Goal: Information Seeking & Learning: Understand process/instructions

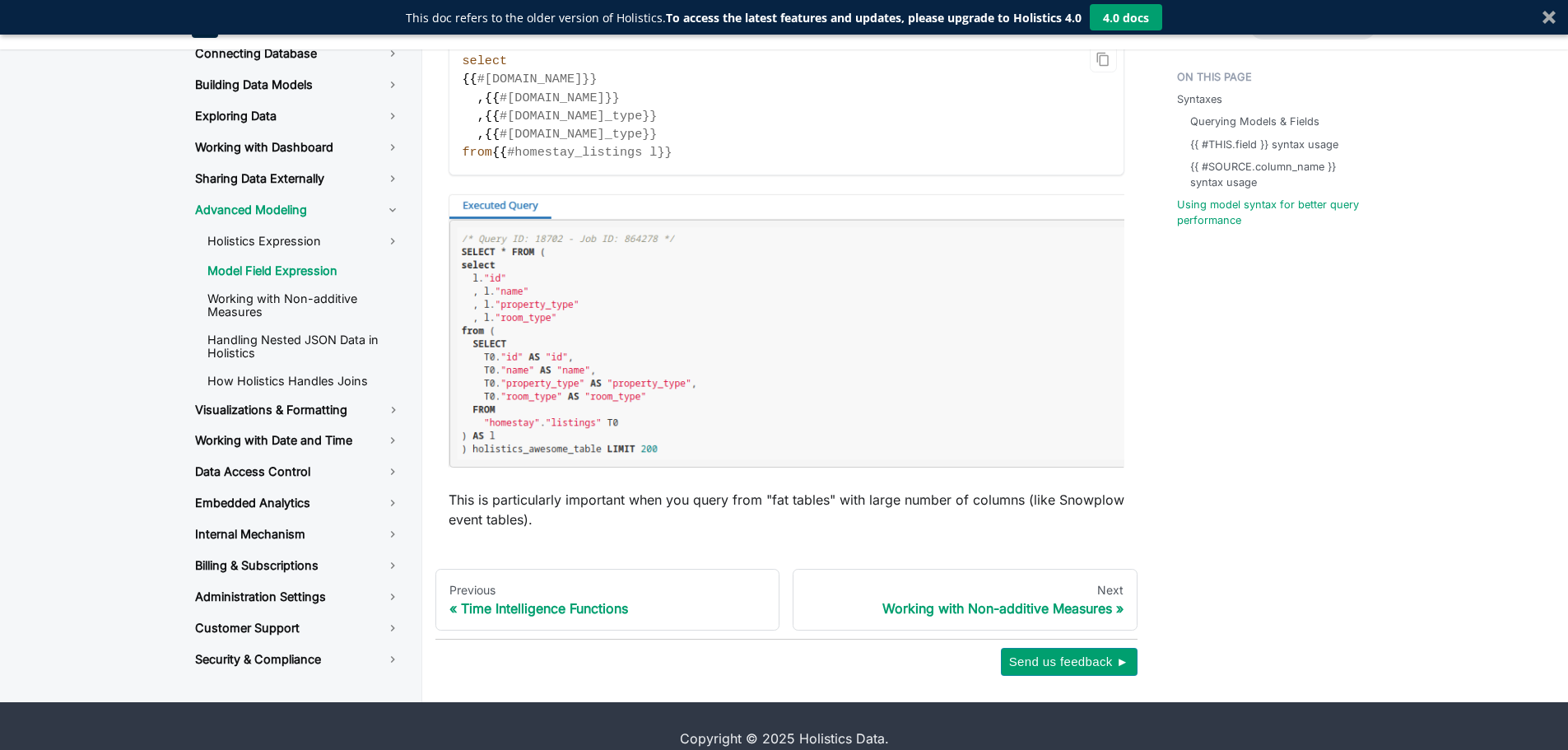
scroll to position [3153, 0]
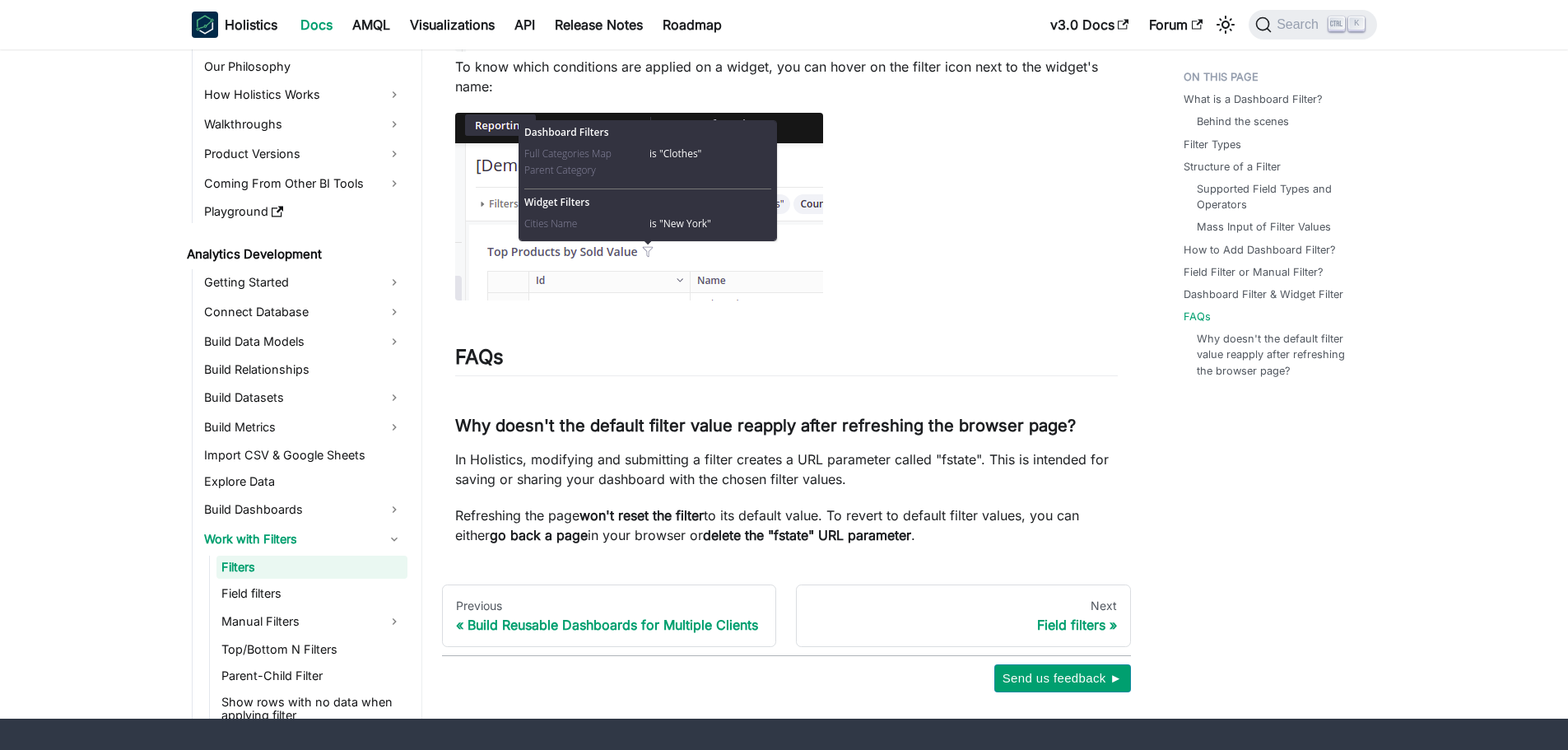
scroll to position [6490, 0]
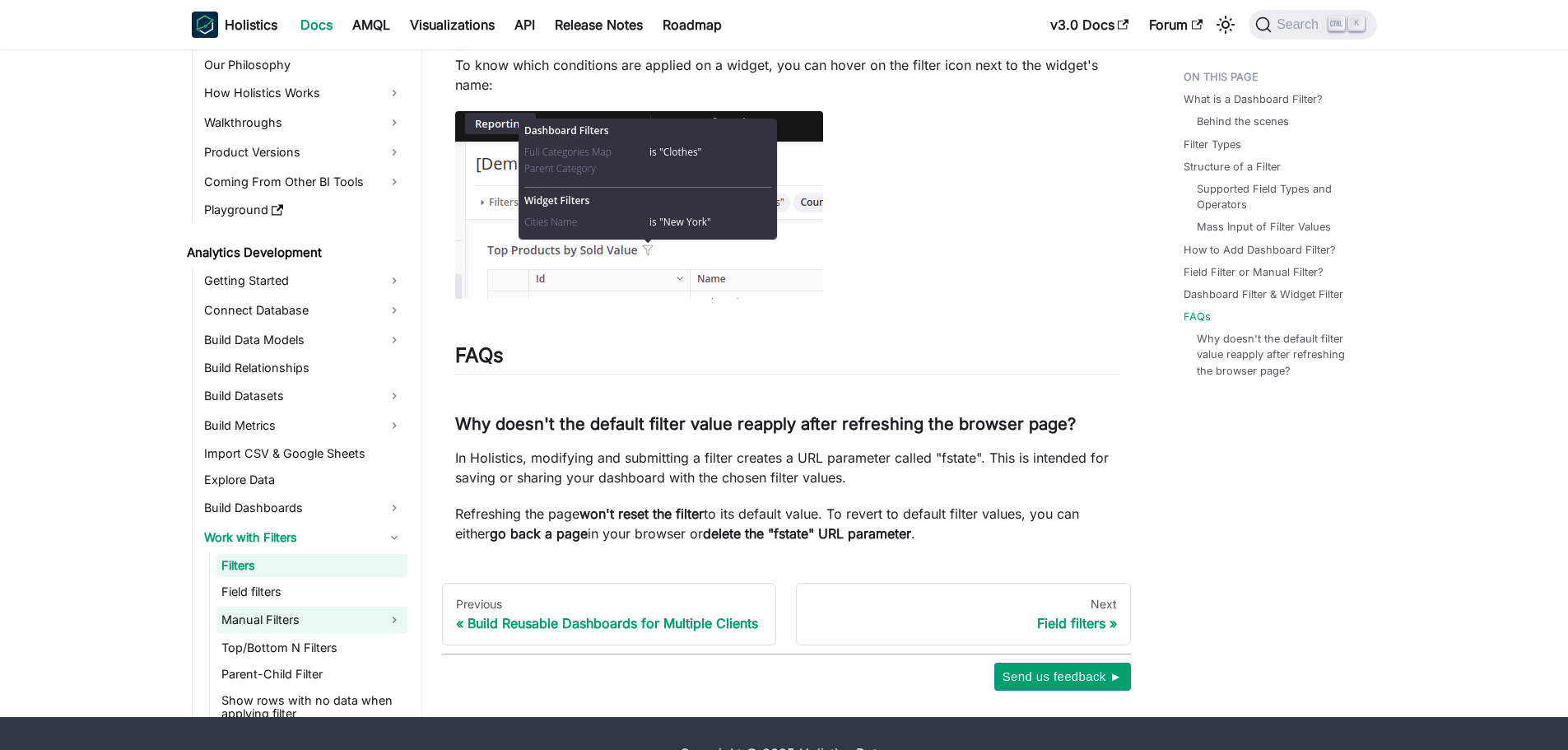
click at [332, 607] on link "Manual Filters" at bounding box center [311, 620] width 191 height 26
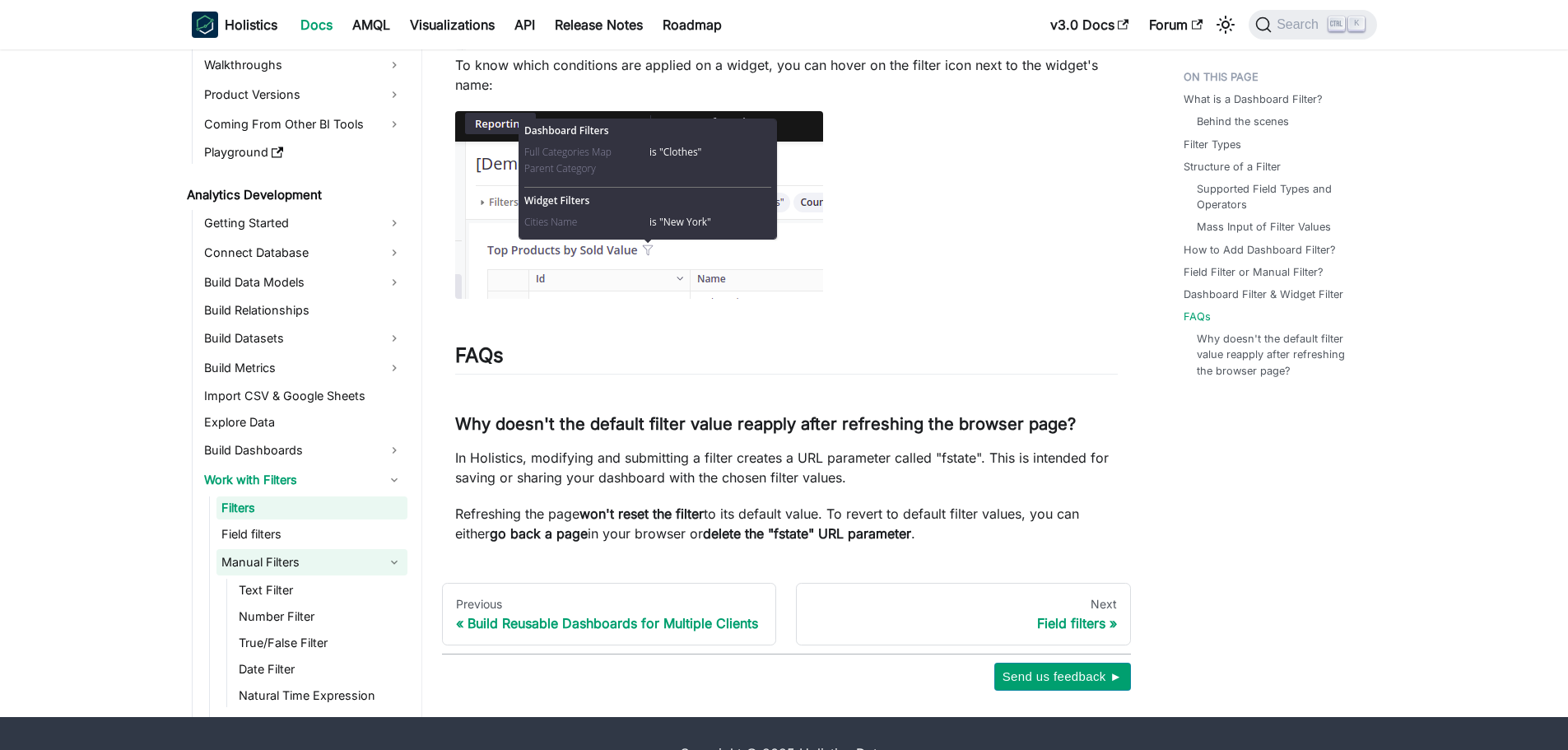
scroll to position [115, 0]
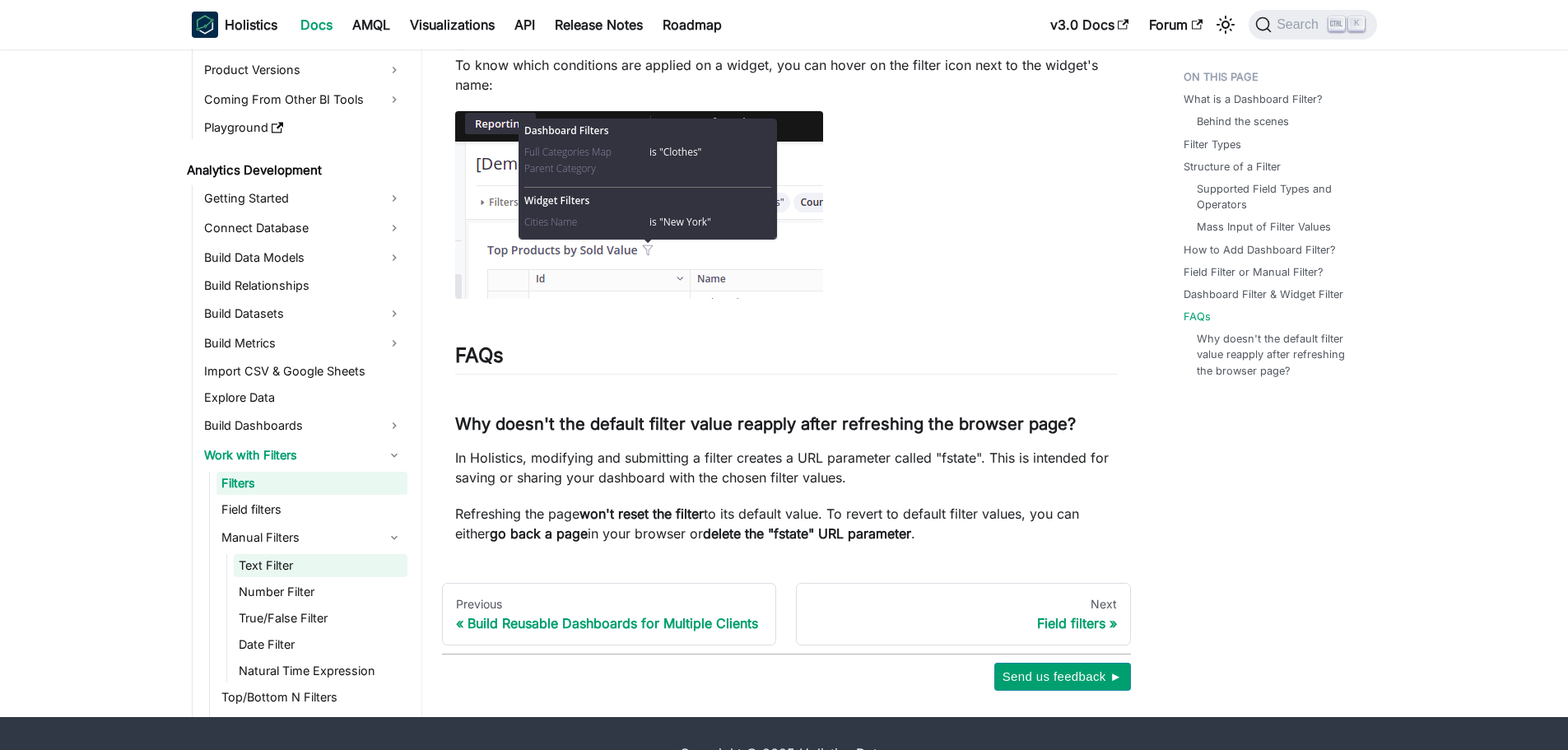
click at [333, 554] on link "Text Filter" at bounding box center [320, 566] width 173 height 23
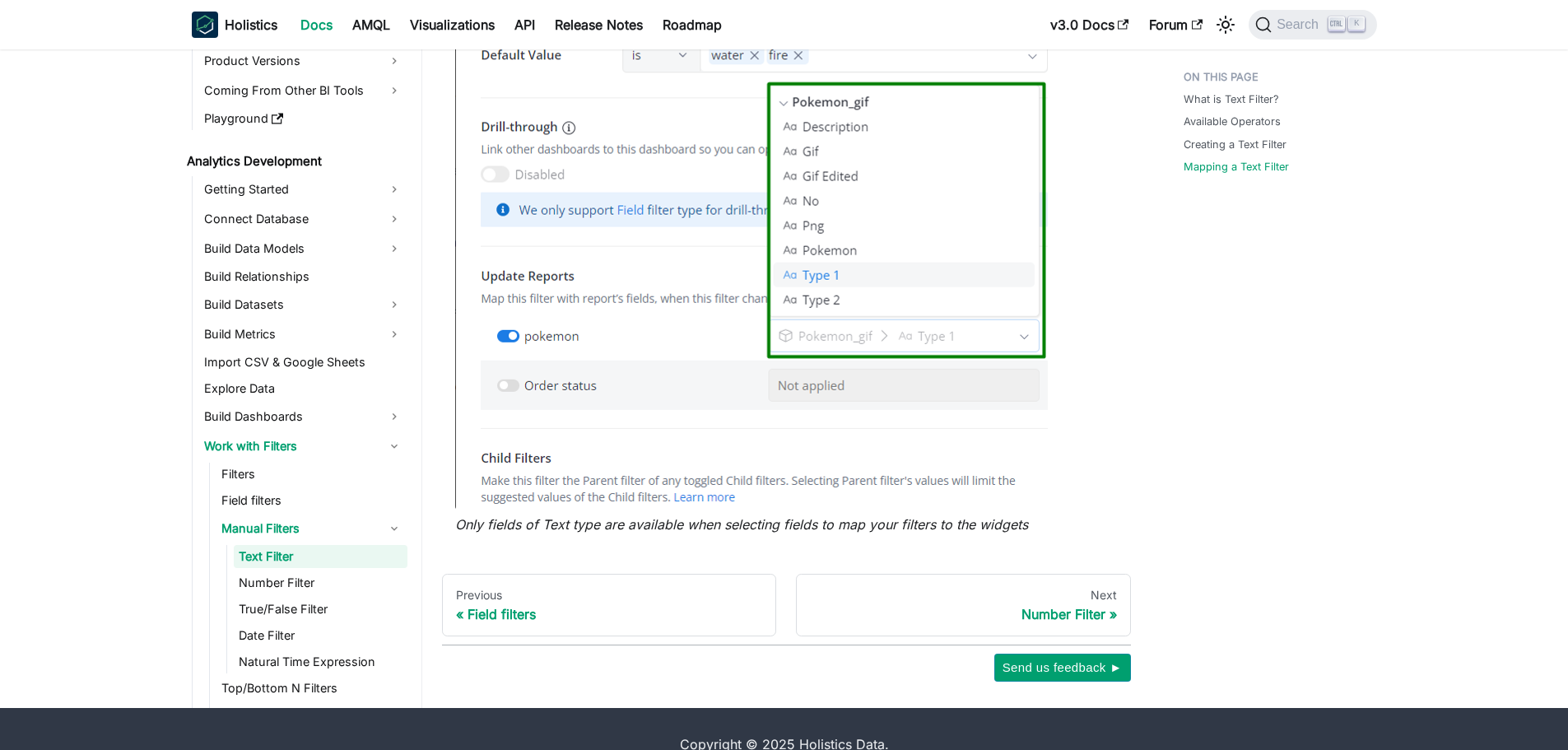
scroll to position [1833, 0]
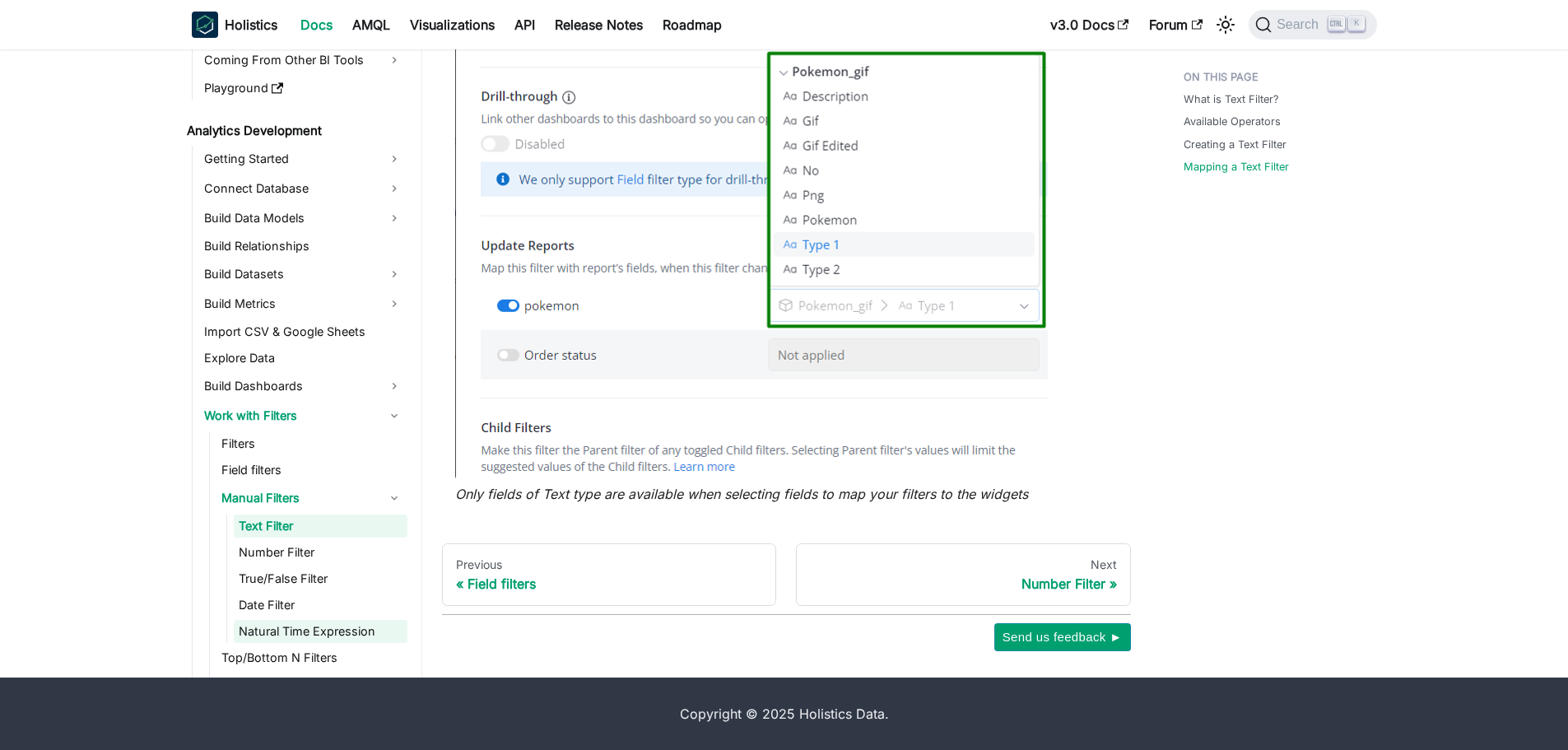
click at [304, 630] on link "Natural Time Expression" at bounding box center [320, 631] width 173 height 23
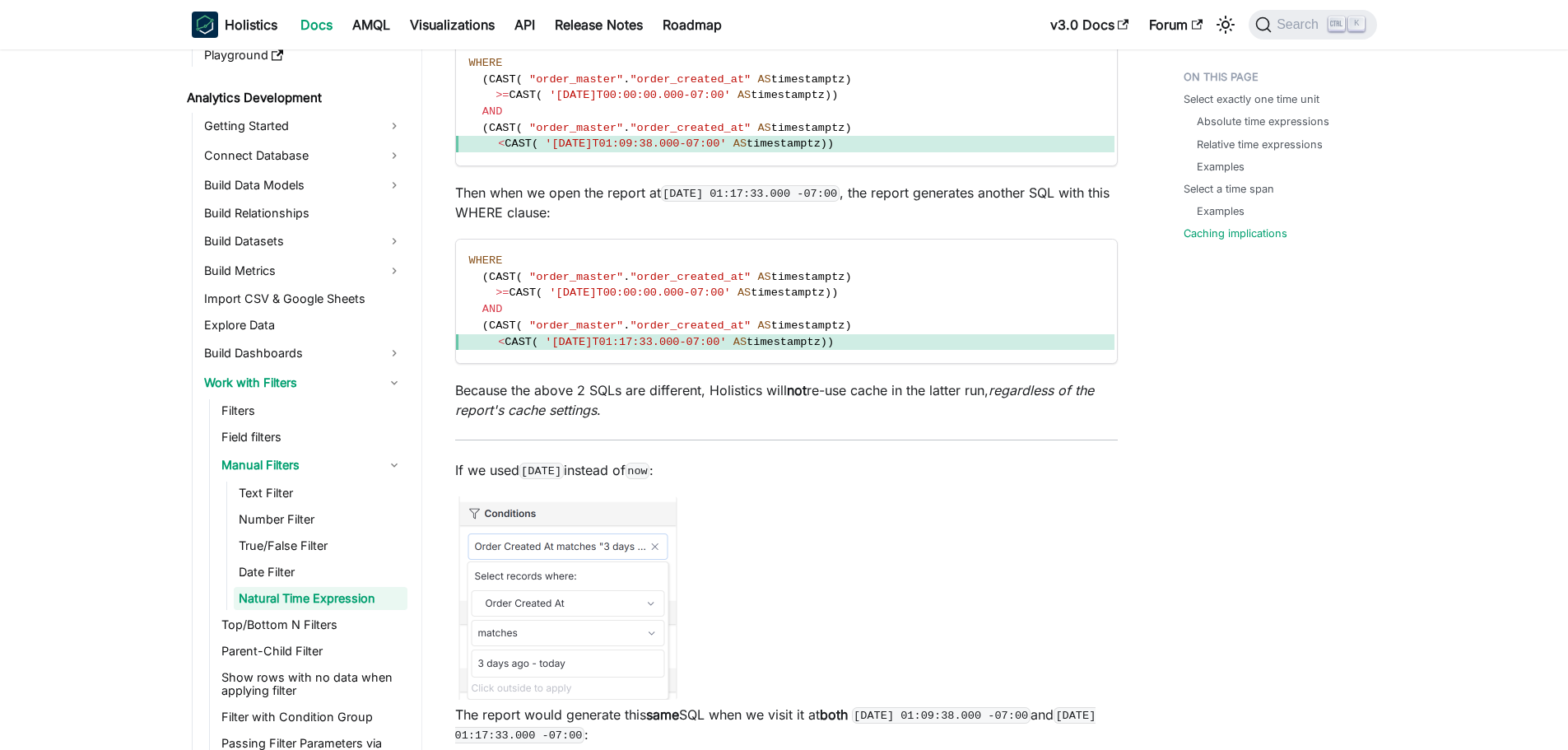
scroll to position [5268, 0]
